Goal: Information Seeking & Learning: Learn about a topic

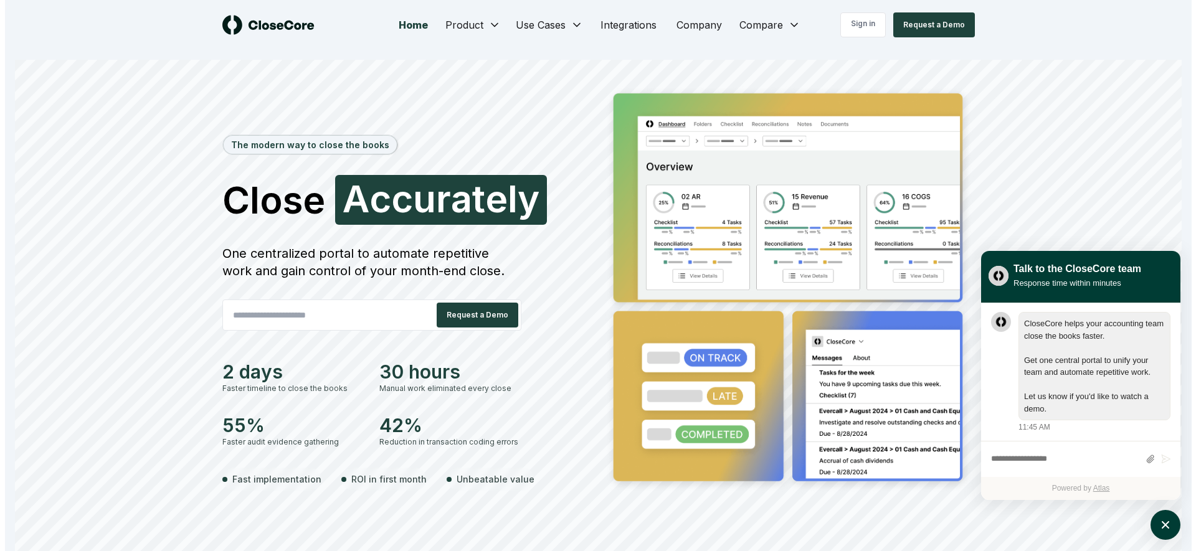
scroll to position [1, 0]
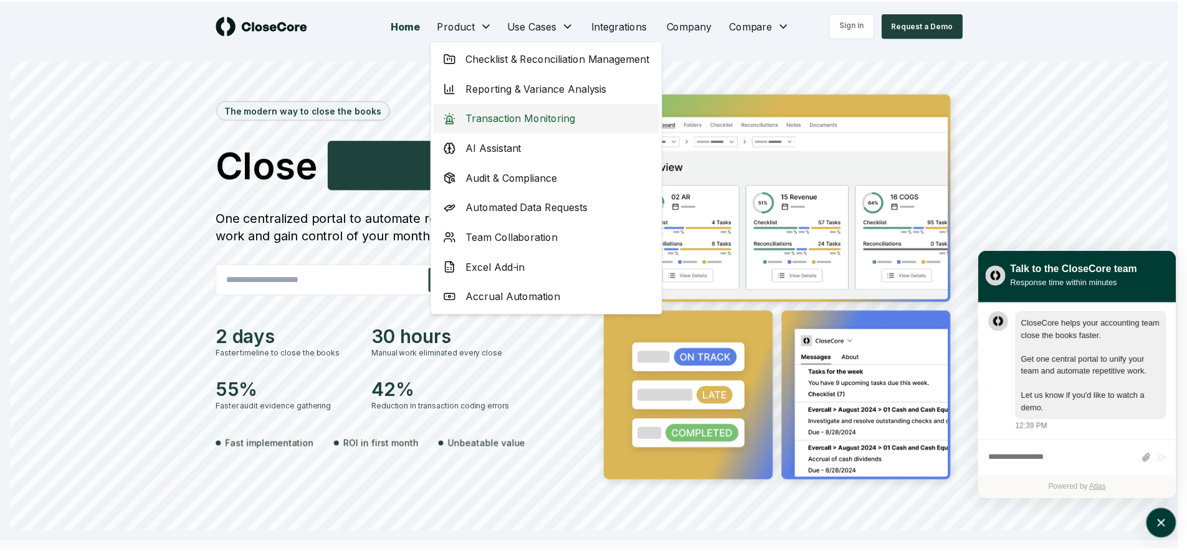
scroll to position [1, 0]
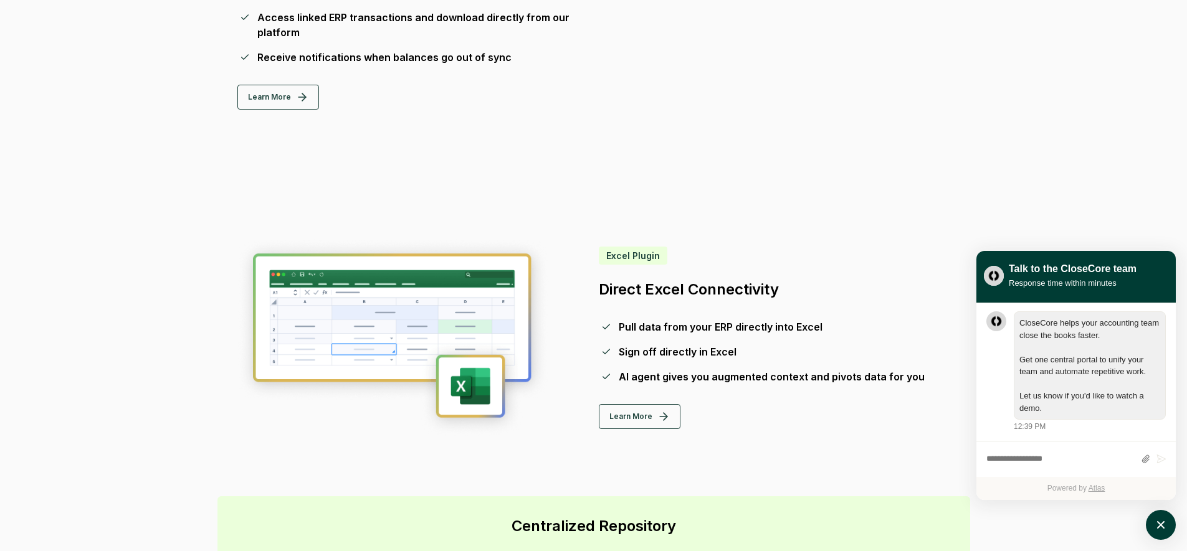
scroll to position [1281, 0]
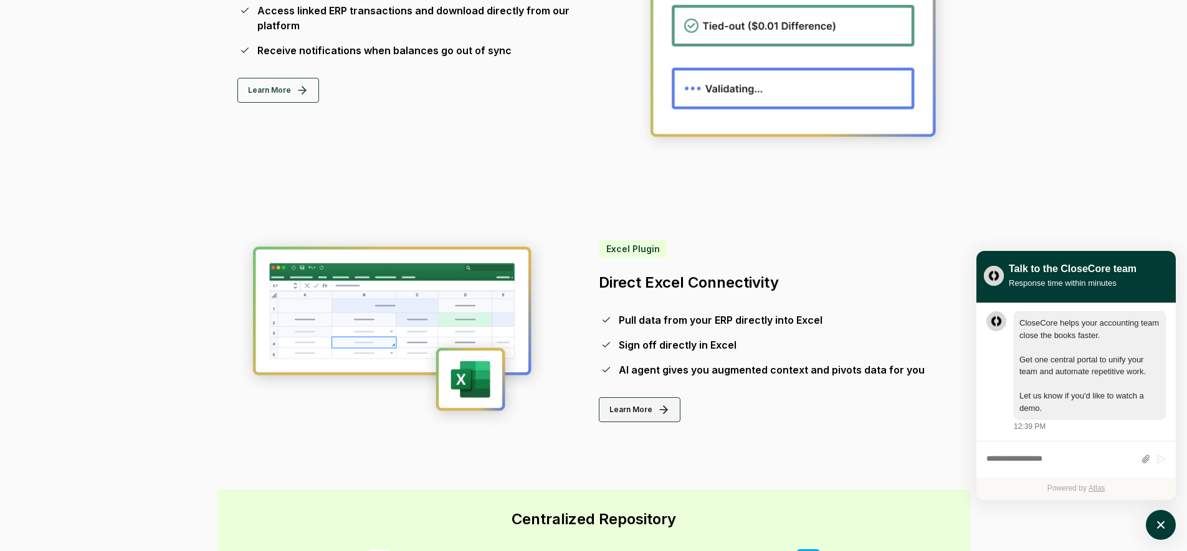
click at [650, 404] on button "Learn More" at bounding box center [640, 409] width 82 height 25
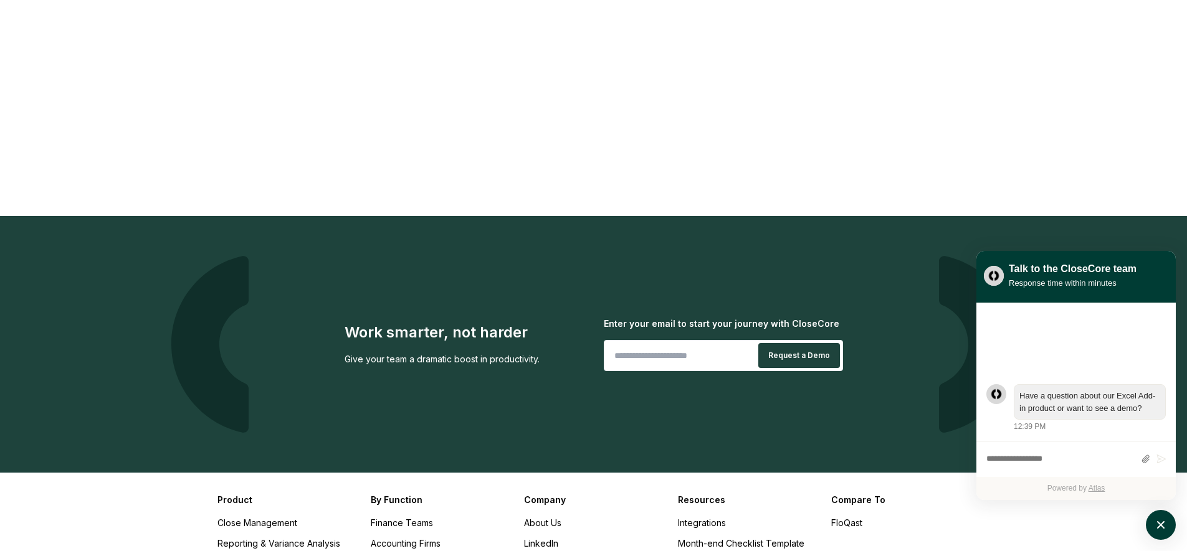
scroll to position [2471, 0]
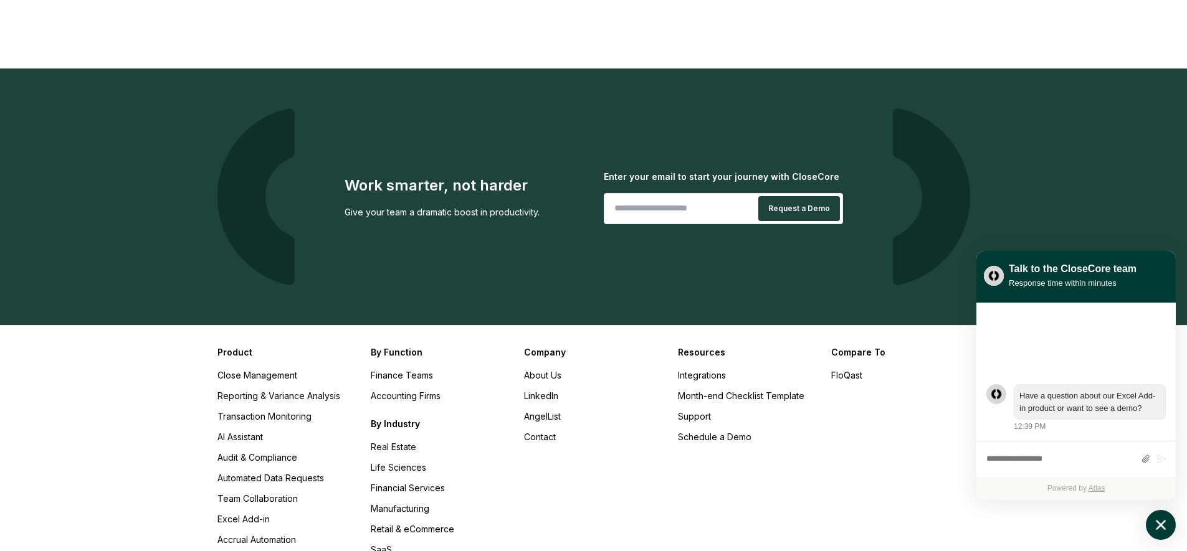
click at [1167, 523] on icon "atlas-launcher" at bounding box center [1161, 525] width 18 height 18
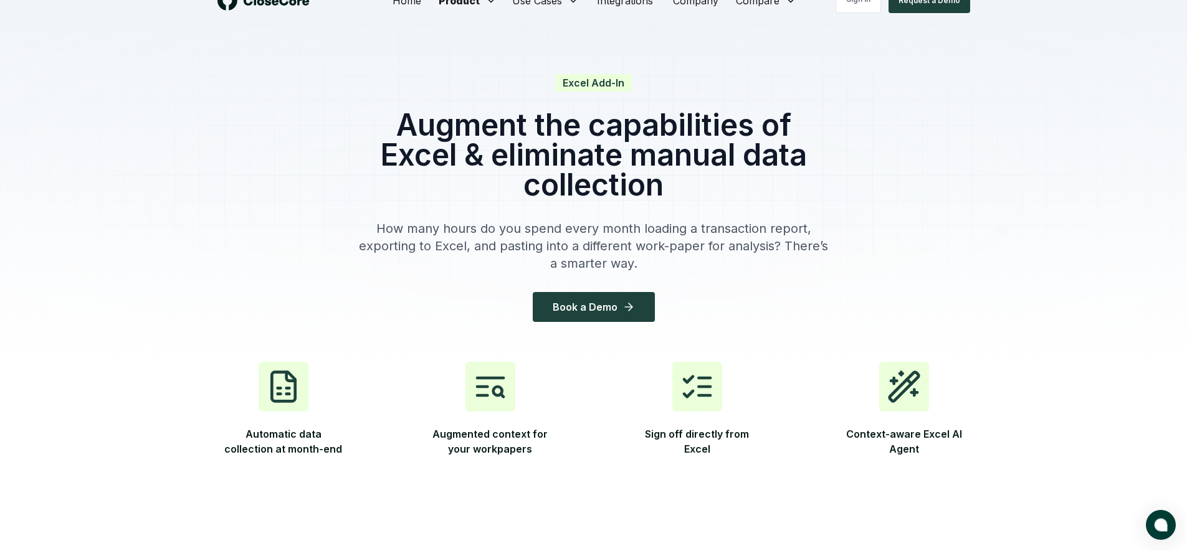
scroll to position [0, 0]
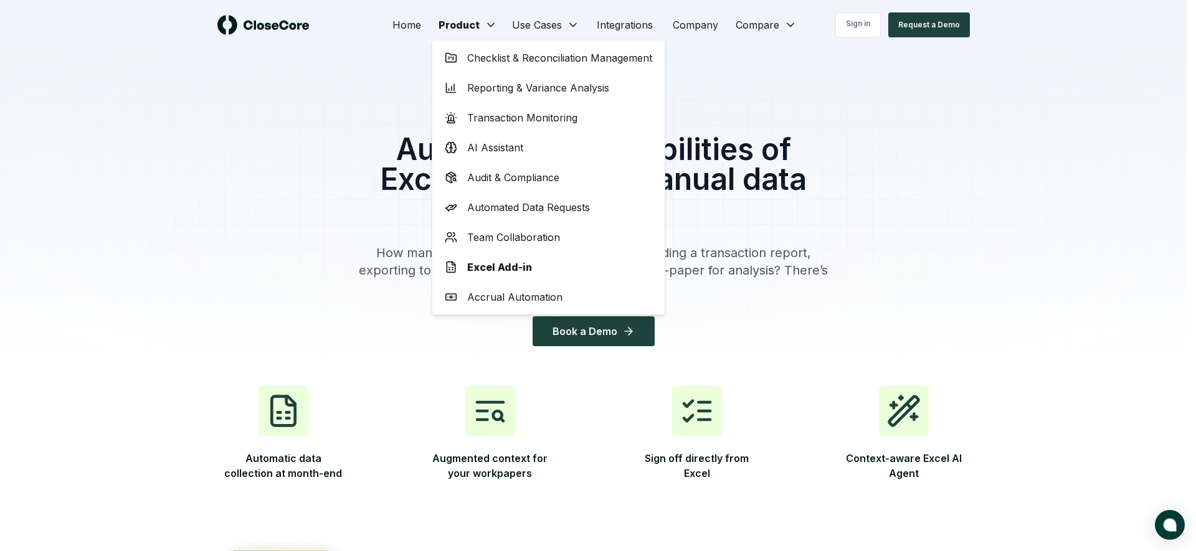
drag, startPoint x: 878, startPoint y: 134, endPoint x: 839, endPoint y: 194, distance: 71.5
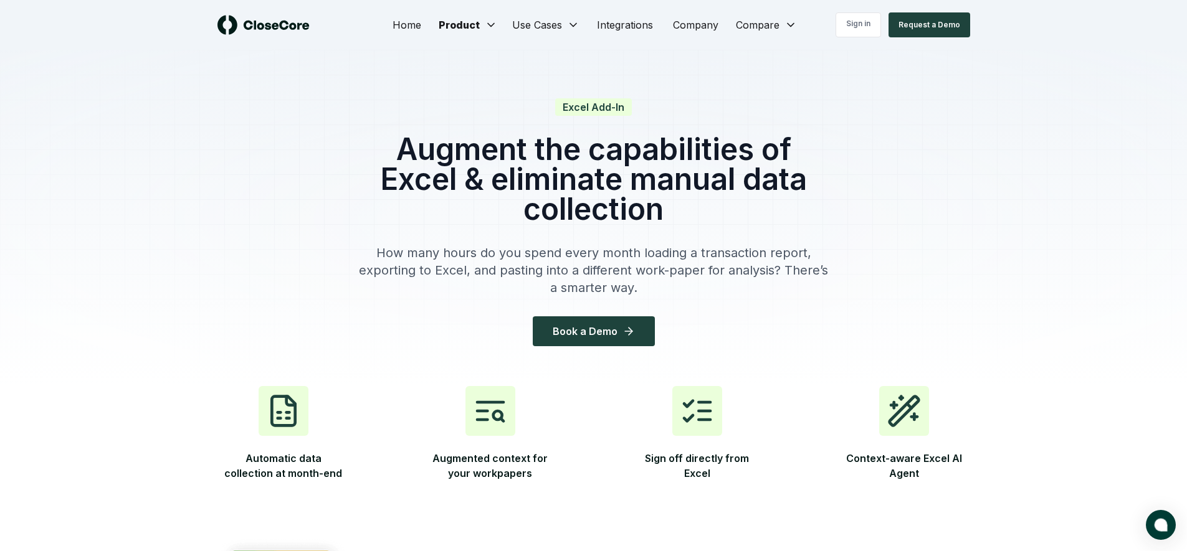
click at [282, 27] on img at bounding box center [263, 25] width 92 height 20
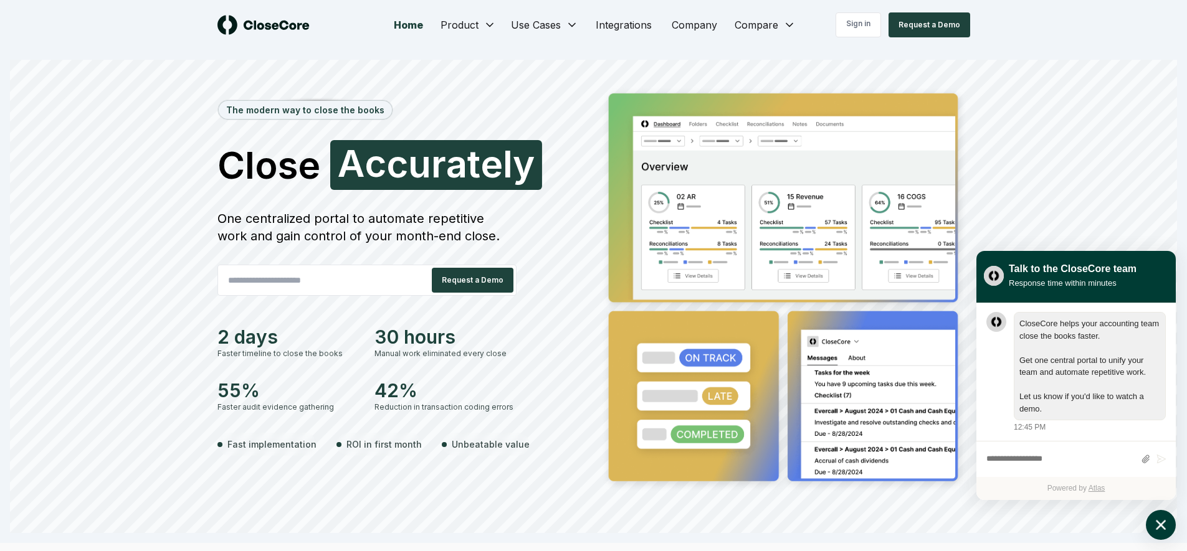
scroll to position [1, 0]
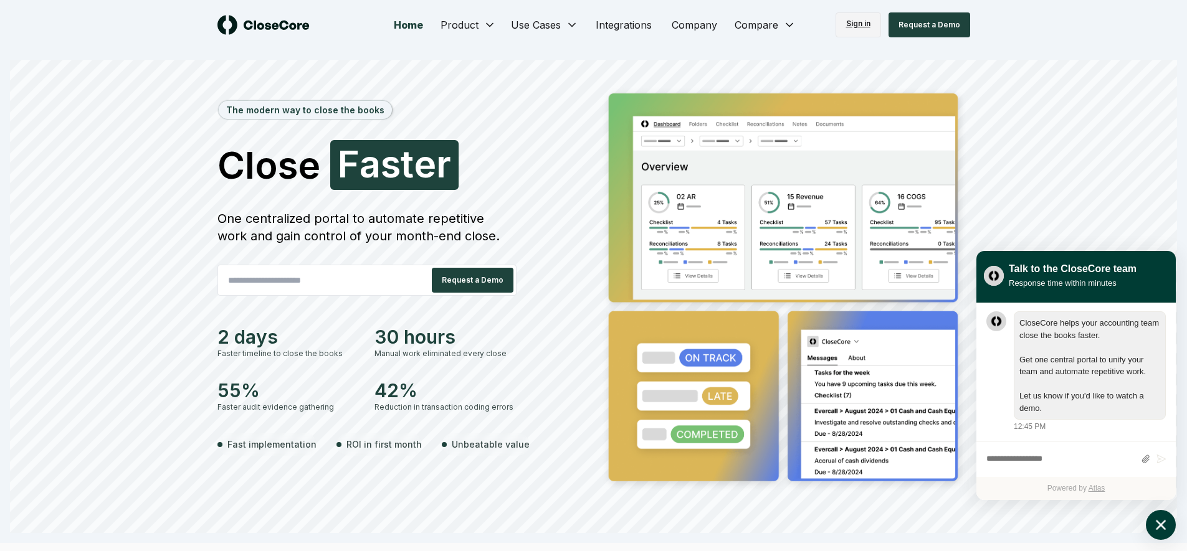
click at [857, 23] on link "Sign in" at bounding box center [857, 24] width 45 height 25
